Goal: Task Accomplishment & Management: Complete application form

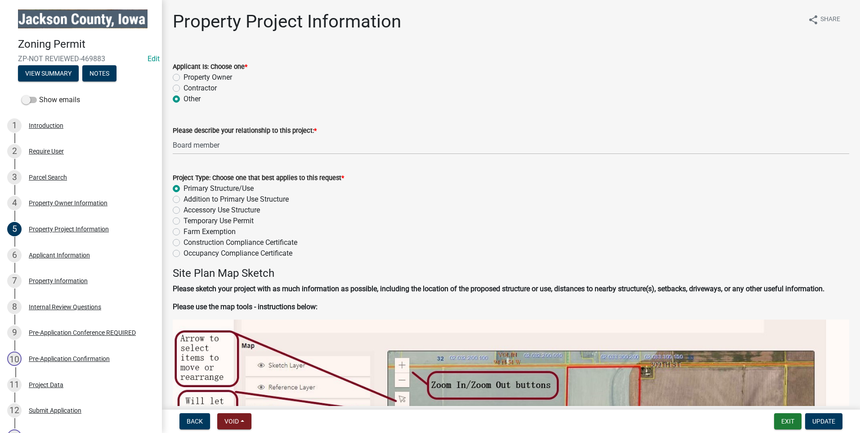
scroll to position [989, 0]
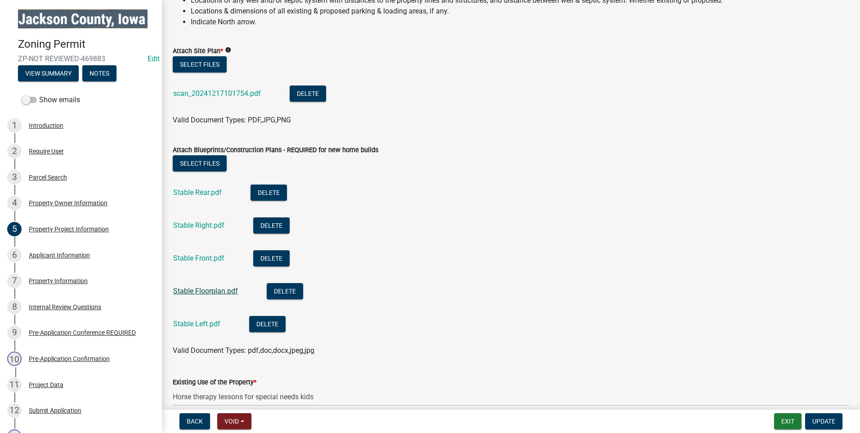
click at [216, 286] on link "Stable Floorplan.pdf" at bounding box center [205, 290] width 65 height 9
click at [192, 323] on link "Stable Left.pdf" at bounding box center [196, 323] width 47 height 9
click at [57, 200] on div "Property Owner Information" at bounding box center [68, 203] width 79 height 6
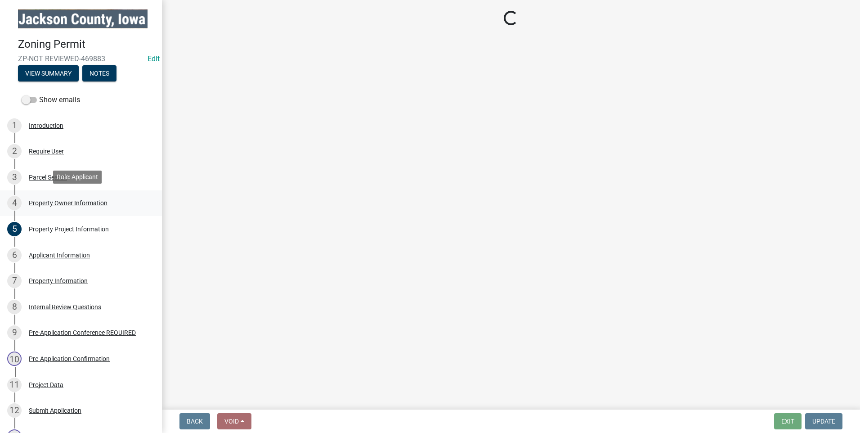
scroll to position [0, 0]
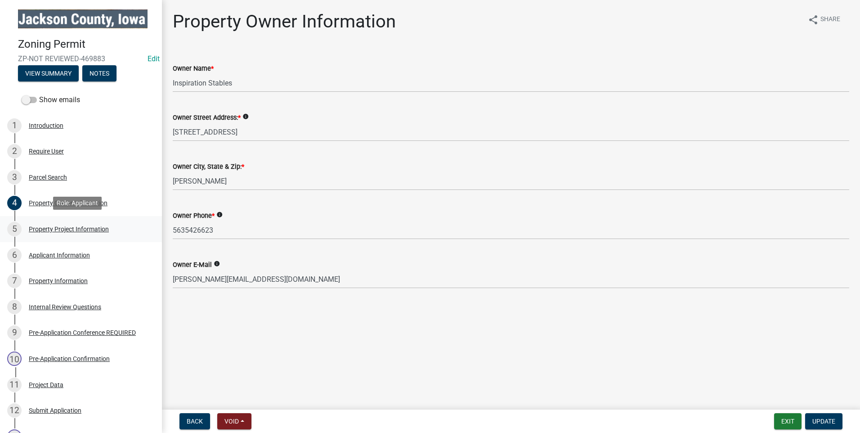
click at [71, 227] on div "Property Project Information" at bounding box center [69, 229] width 80 height 6
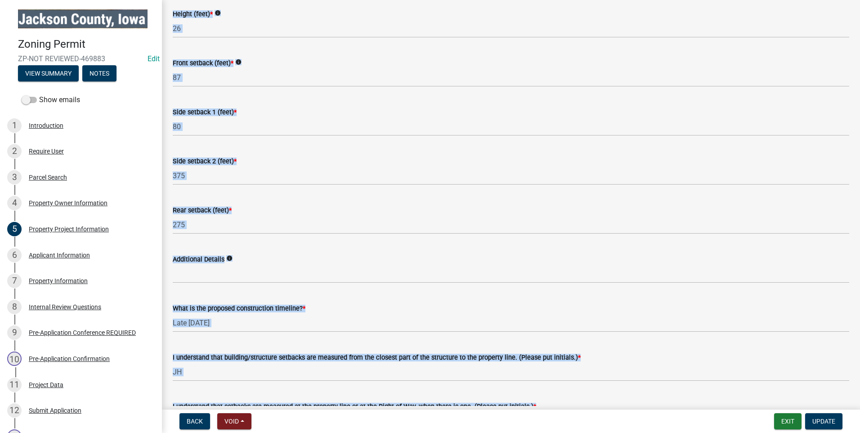
scroll to position [1567, 0]
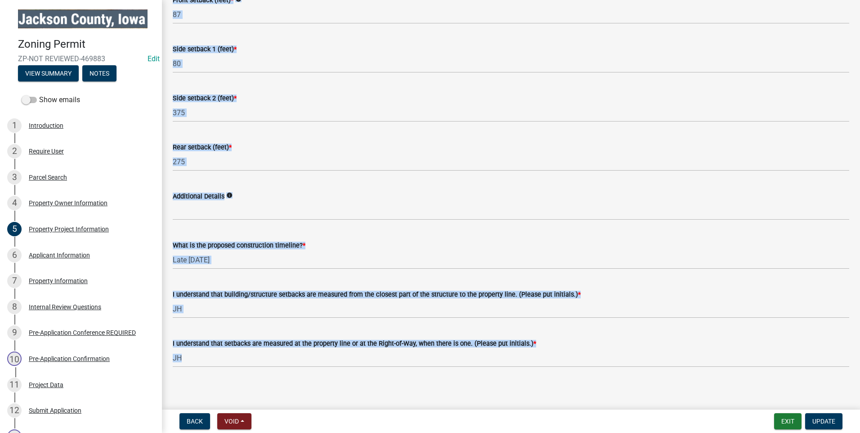
drag, startPoint x: 171, startPoint y: 81, endPoint x: 398, endPoint y: 188, distance: 251.7
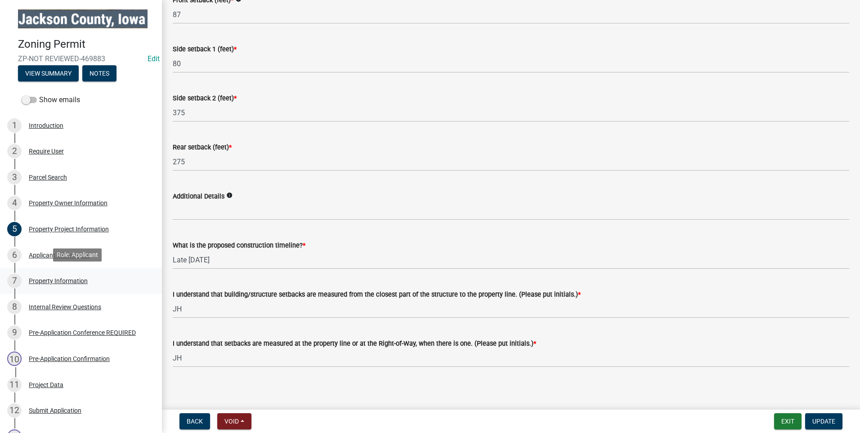
click at [58, 277] on div "Property Information" at bounding box center [58, 280] width 59 height 6
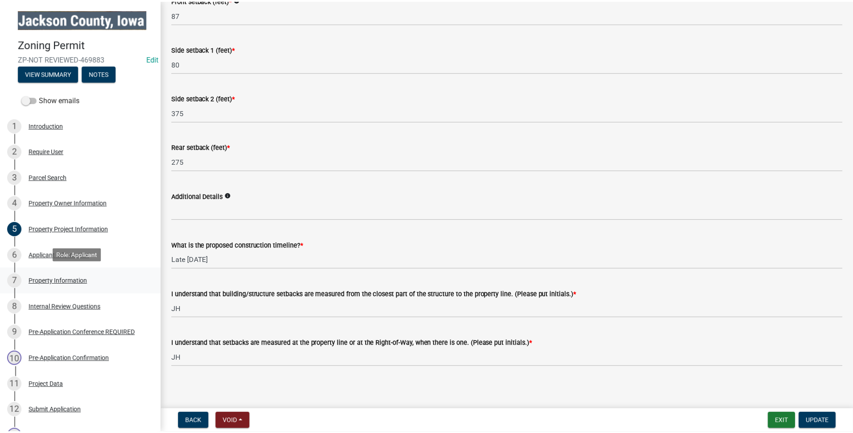
scroll to position [0, 0]
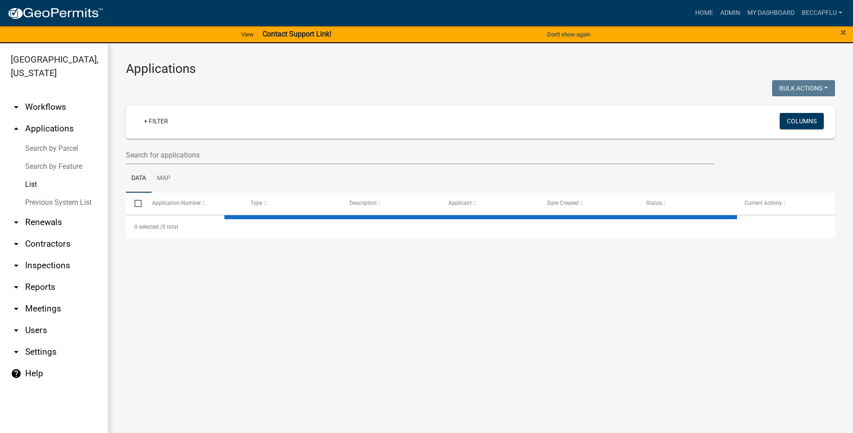
select select "3: 100"
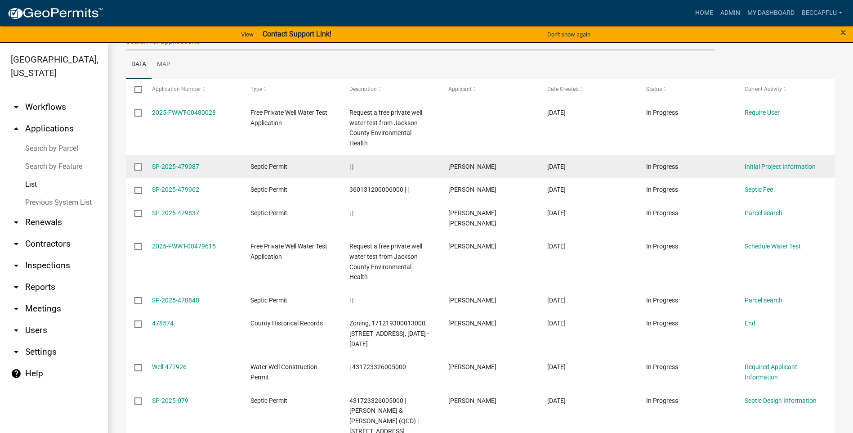
scroll to position [135, 0]
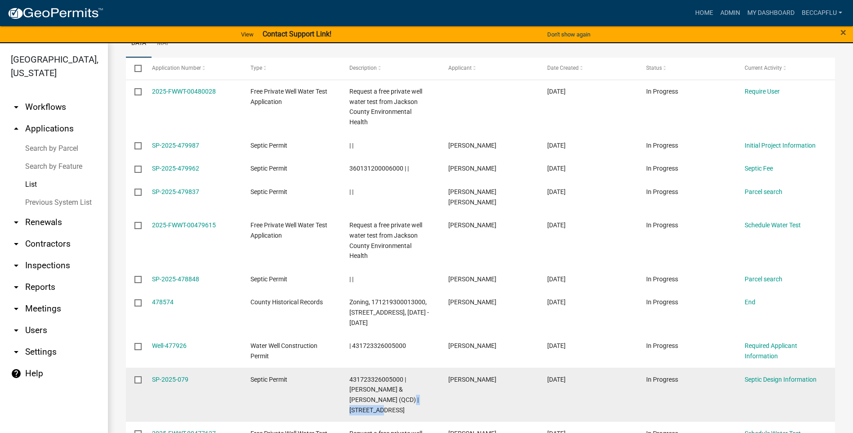
drag, startPoint x: 398, startPoint y: 366, endPoint x: 348, endPoint y: 367, distance: 49.9
click at [348, 367] on datatable-body-cell "431723326005000 | [PERSON_NAME] & [PERSON_NAME] (QCD) | [STREET_ADDRESS]" at bounding box center [390, 394] width 99 height 54
copy span "[STREET_ADDRESS]"
